Goal: Check status: Check status

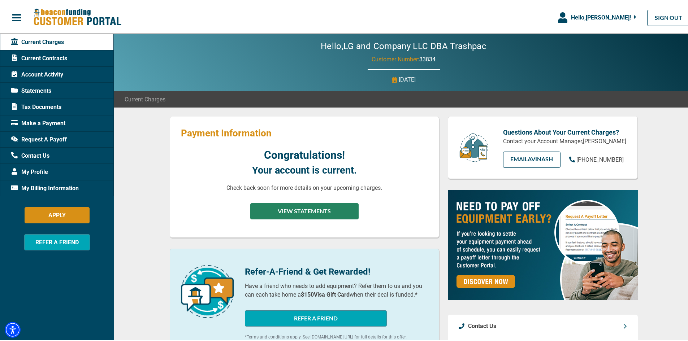
click at [313, 209] on button "VIEW STATEMENTS" at bounding box center [304, 210] width 108 height 16
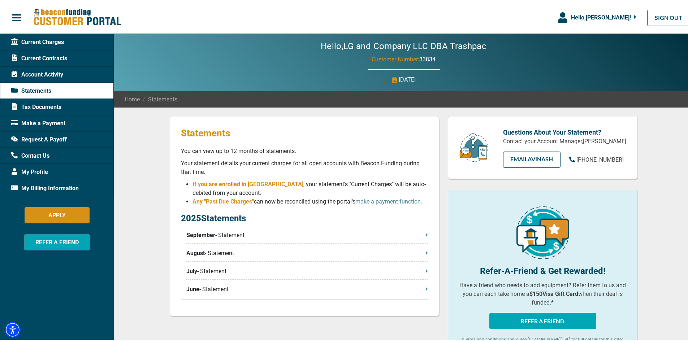
click at [53, 54] on span "Current Contracts" at bounding box center [39, 57] width 56 height 9
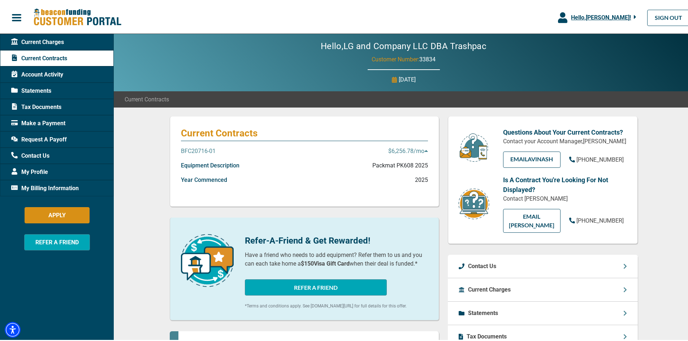
click at [193, 150] on p "BFC20716-01" at bounding box center [198, 150] width 35 height 9
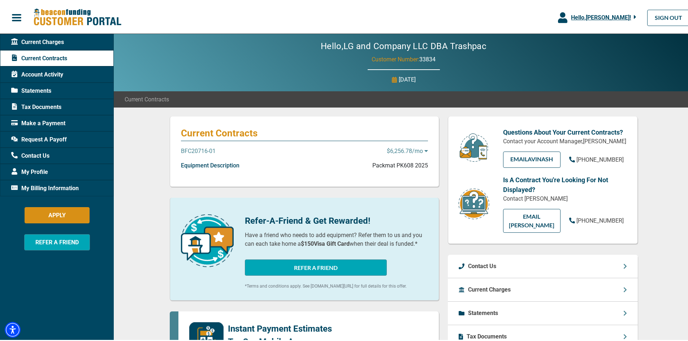
click at [193, 150] on p "BFC20716-01" at bounding box center [198, 150] width 35 height 9
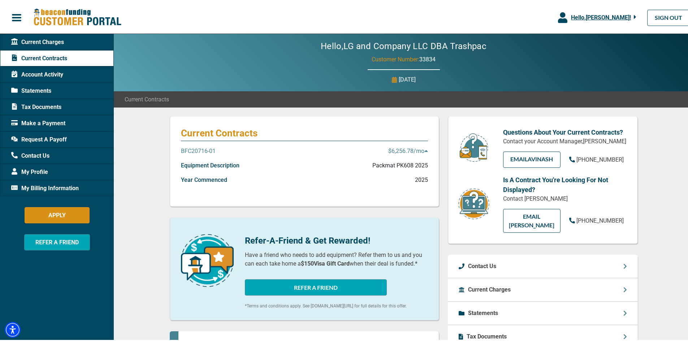
click at [47, 89] on span "Statements" at bounding box center [31, 89] width 40 height 9
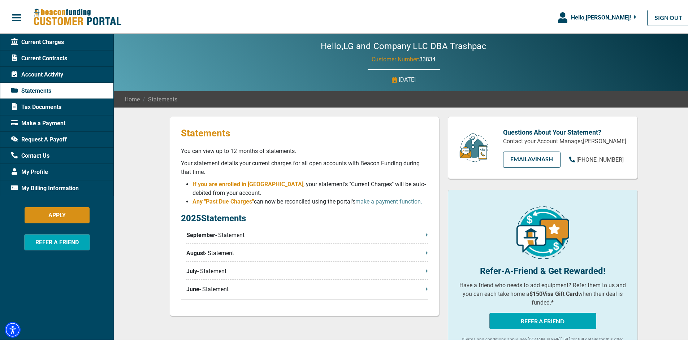
click at [418, 233] on p "September - Statement" at bounding box center [307, 234] width 242 height 9
click at [58, 71] on span "Account Activity" at bounding box center [37, 73] width 52 height 9
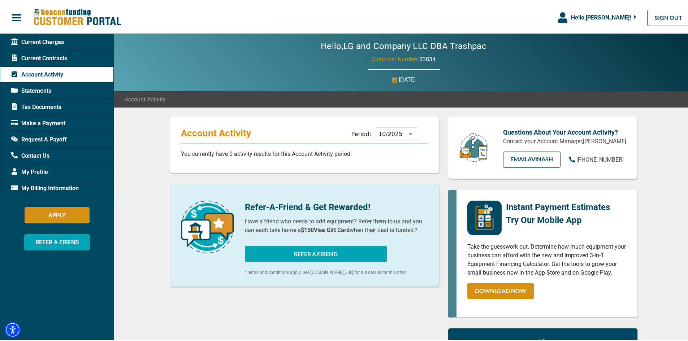
click at [42, 42] on span "Current Charges" at bounding box center [37, 40] width 53 height 9
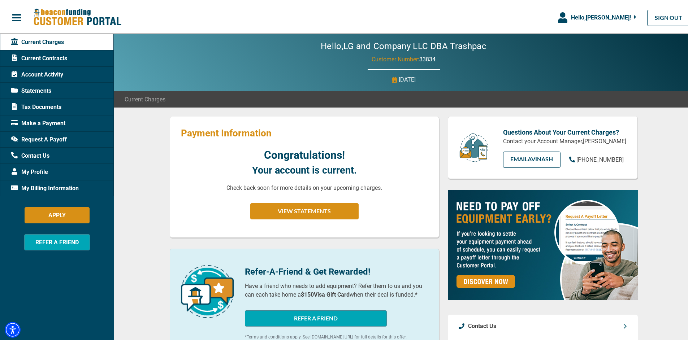
click at [39, 169] on span "My Profile" at bounding box center [29, 171] width 37 height 9
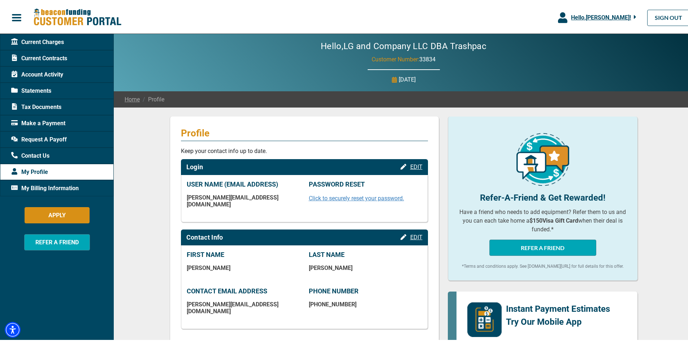
click at [43, 104] on span "Tax Documents" at bounding box center [36, 106] width 50 height 9
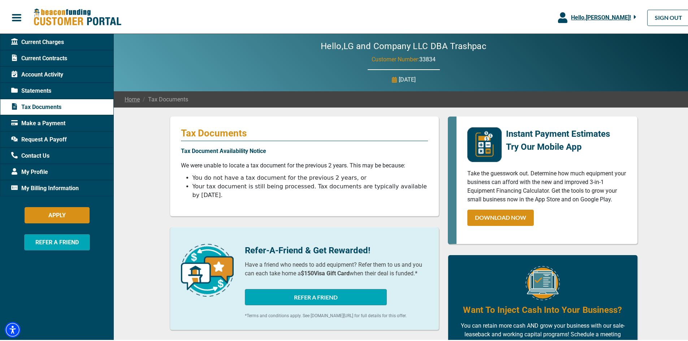
click at [37, 87] on span "Statements" at bounding box center [31, 89] width 40 height 9
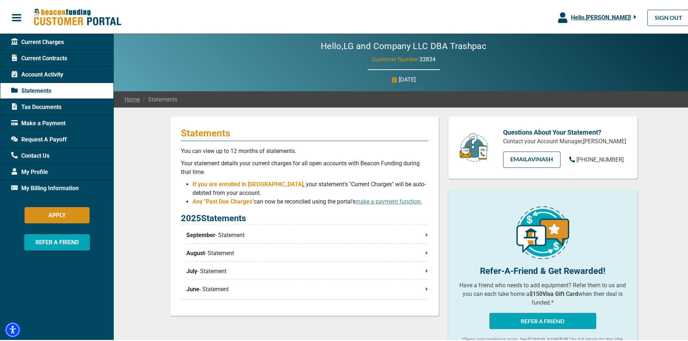
click at [47, 41] on span "Current Charges" at bounding box center [37, 40] width 53 height 9
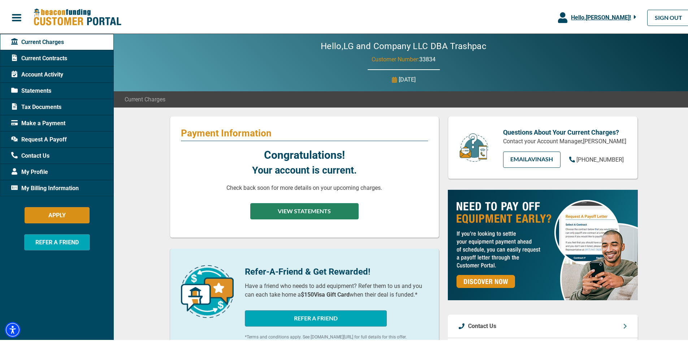
click at [292, 208] on button "VIEW STATEMENTS" at bounding box center [304, 210] width 108 height 16
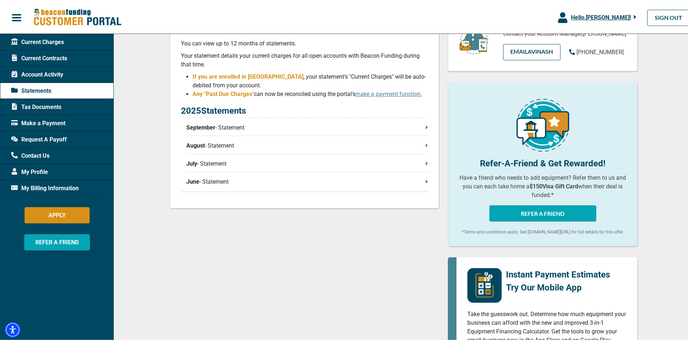
scroll to position [108, 0]
click at [412, 179] on p "June - Statement" at bounding box center [307, 180] width 242 height 9
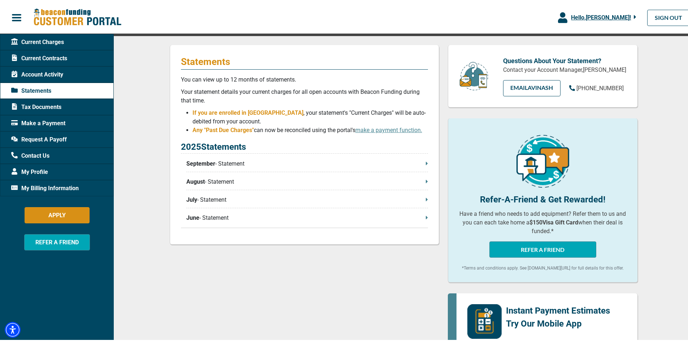
scroll to position [0, 0]
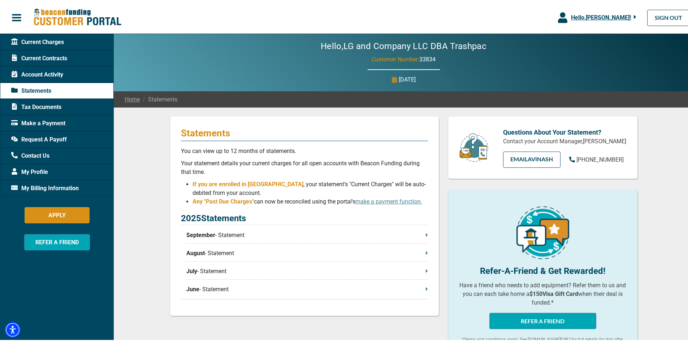
click at [426, 235] on icon at bounding box center [427, 233] width 2 height 3
